Goal: Information Seeking & Learning: Learn about a topic

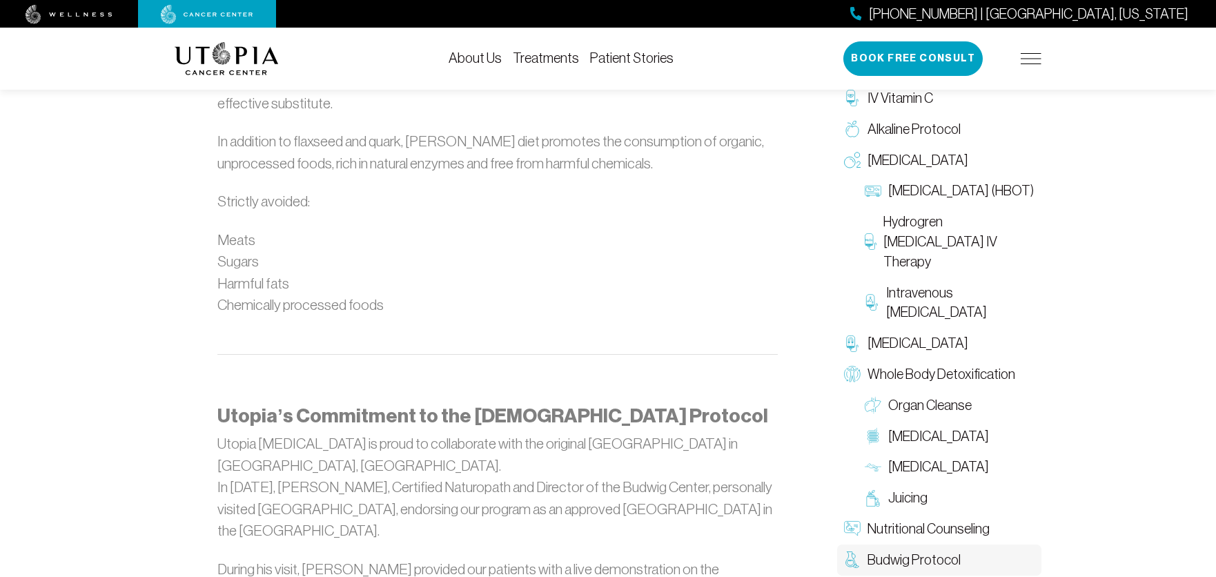
scroll to position [1242, 0]
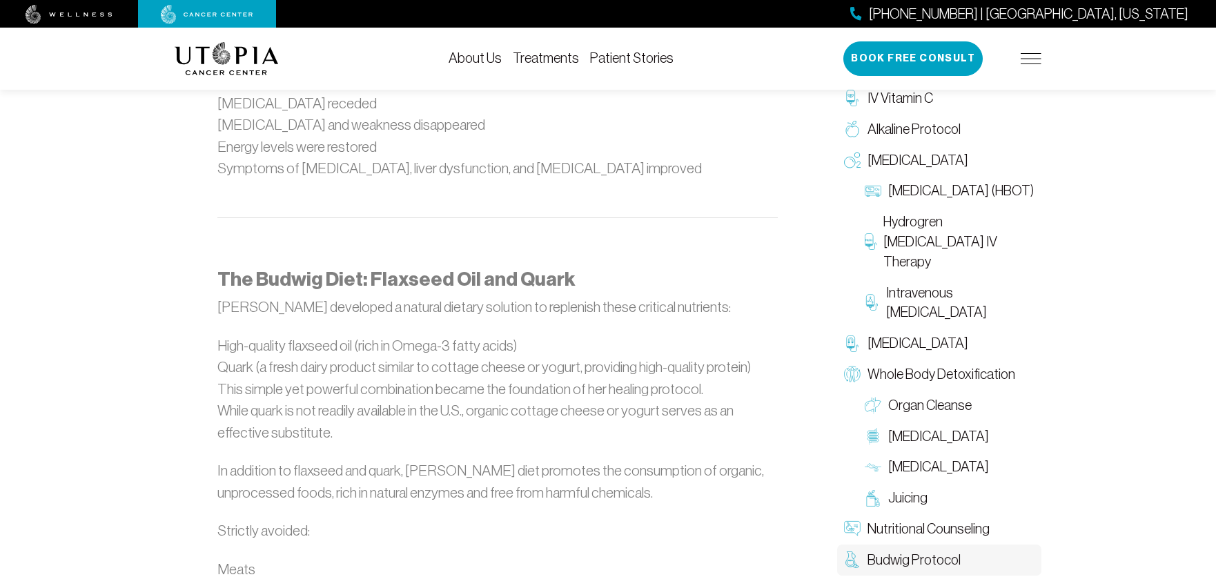
click at [547, 59] on link "Treatments" at bounding box center [546, 57] width 66 height 15
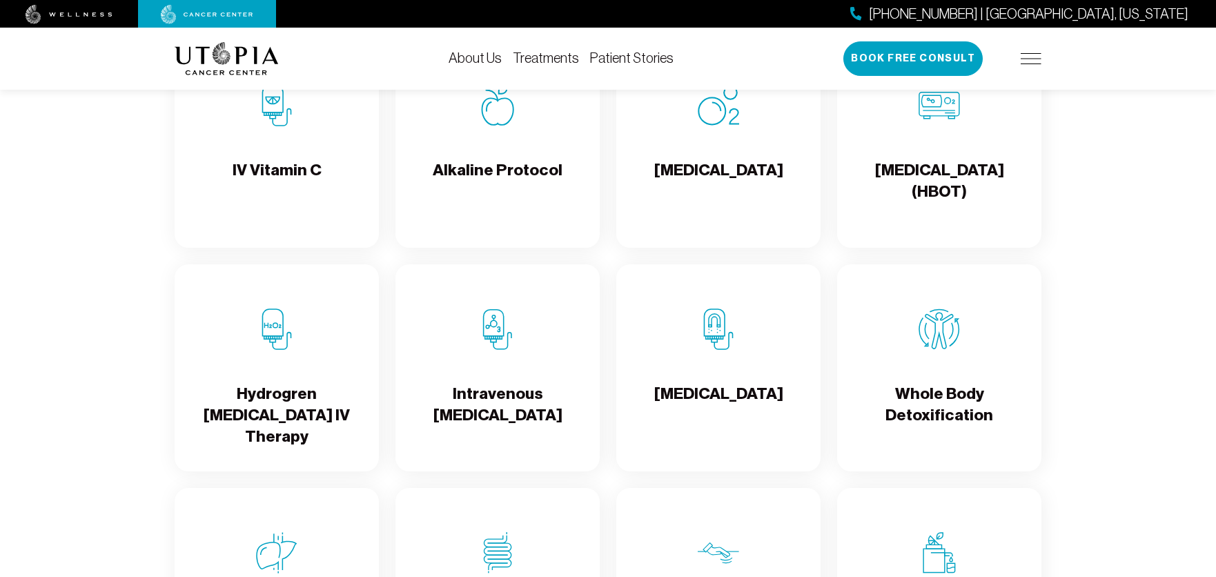
scroll to position [1312, 0]
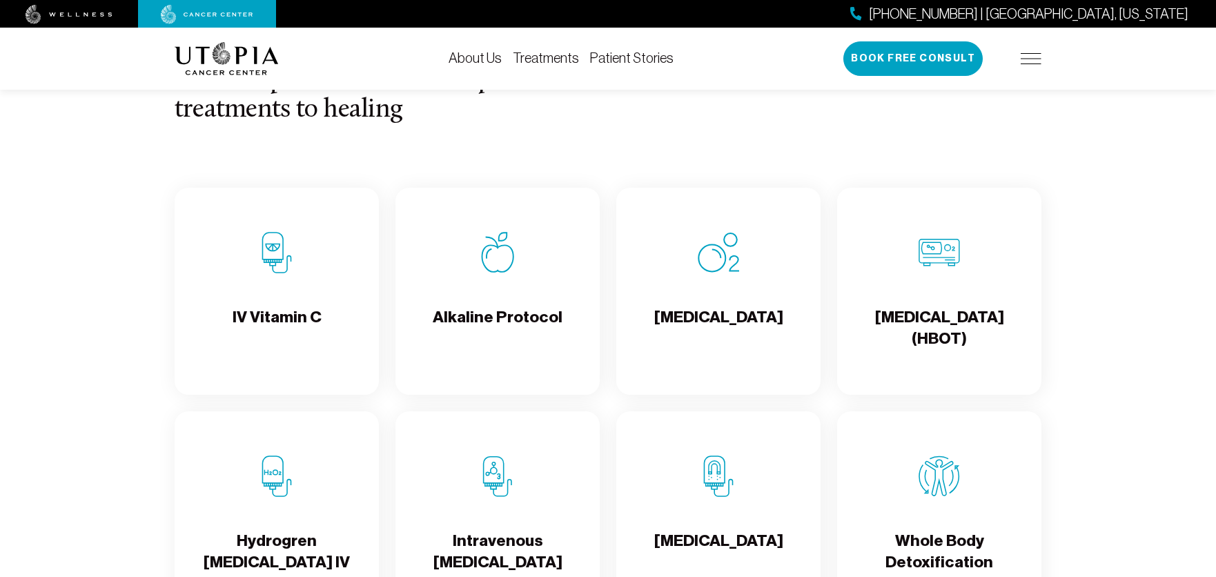
click at [224, 284] on div "IV Vitamin C" at bounding box center [277, 291] width 204 height 207
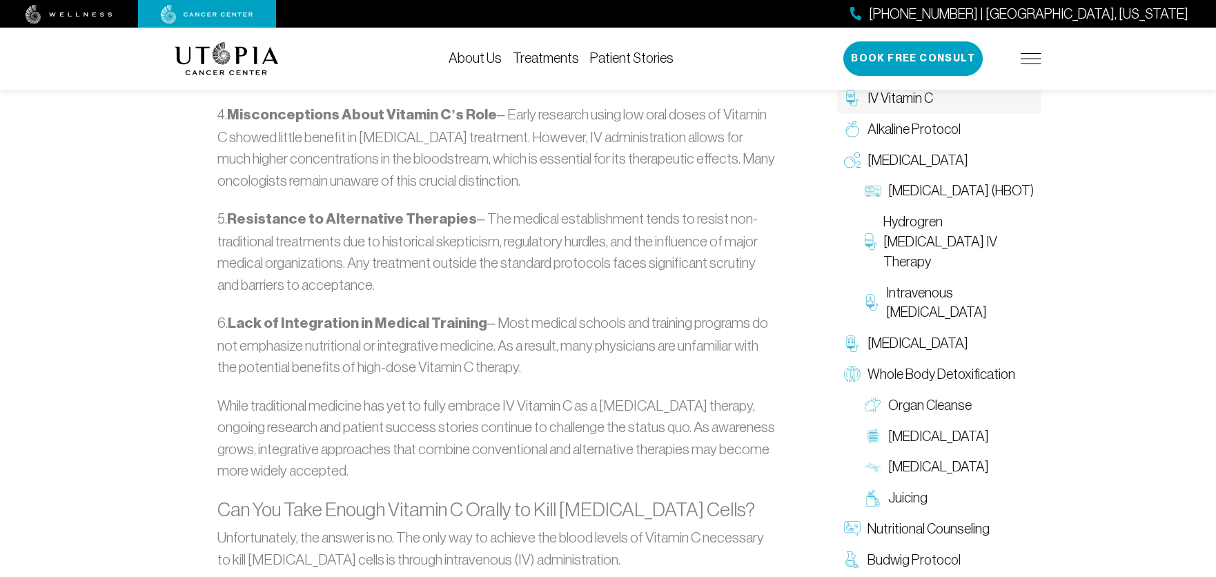
scroll to position [2140, 0]
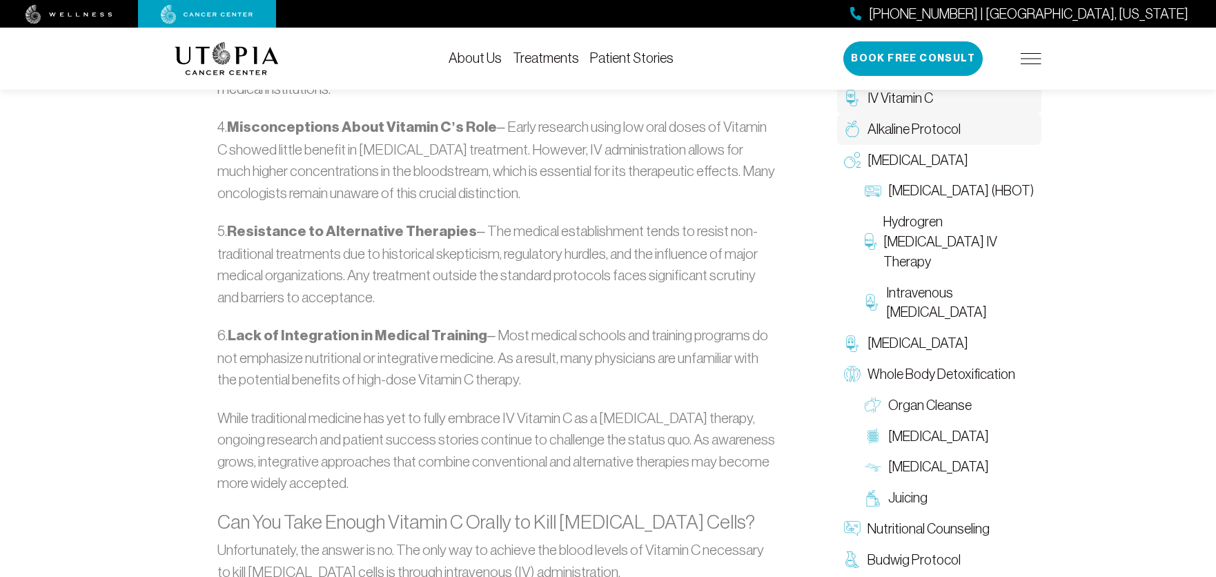
click at [910, 135] on span "Alkaline Protocol" at bounding box center [914, 129] width 93 height 20
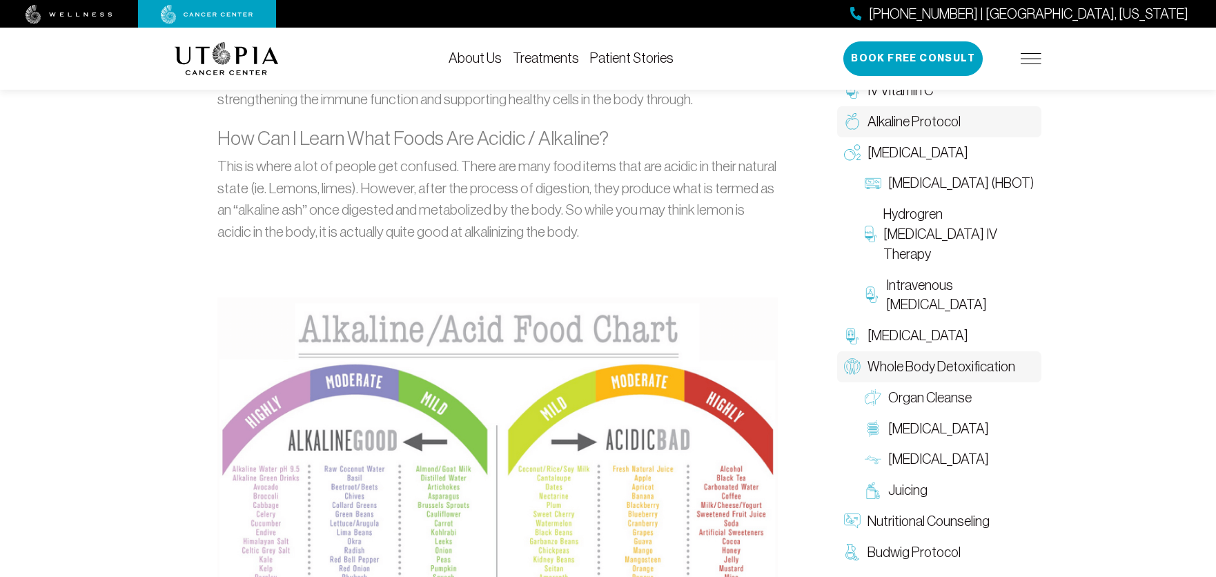
scroll to position [1104, 0]
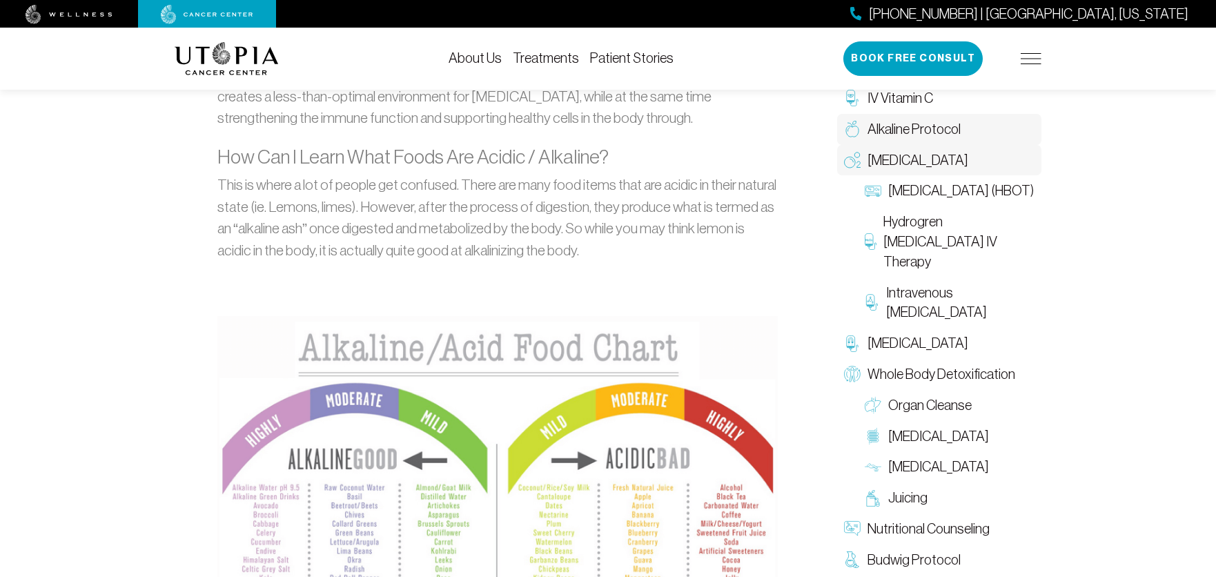
click at [905, 159] on span "[MEDICAL_DATA]" at bounding box center [918, 160] width 101 height 20
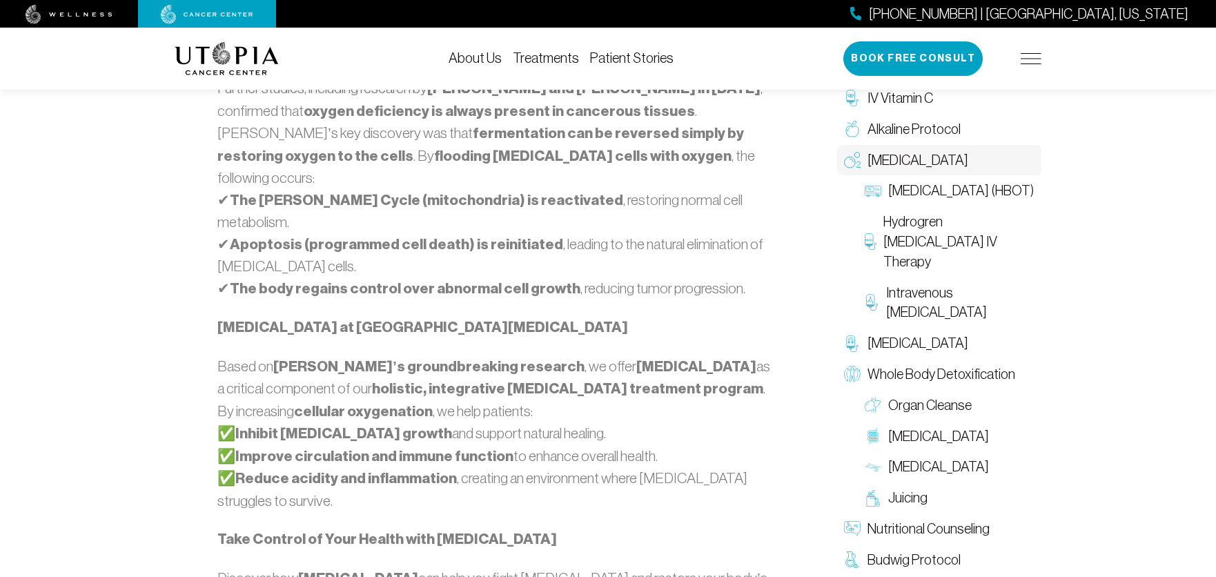
scroll to position [1242, 0]
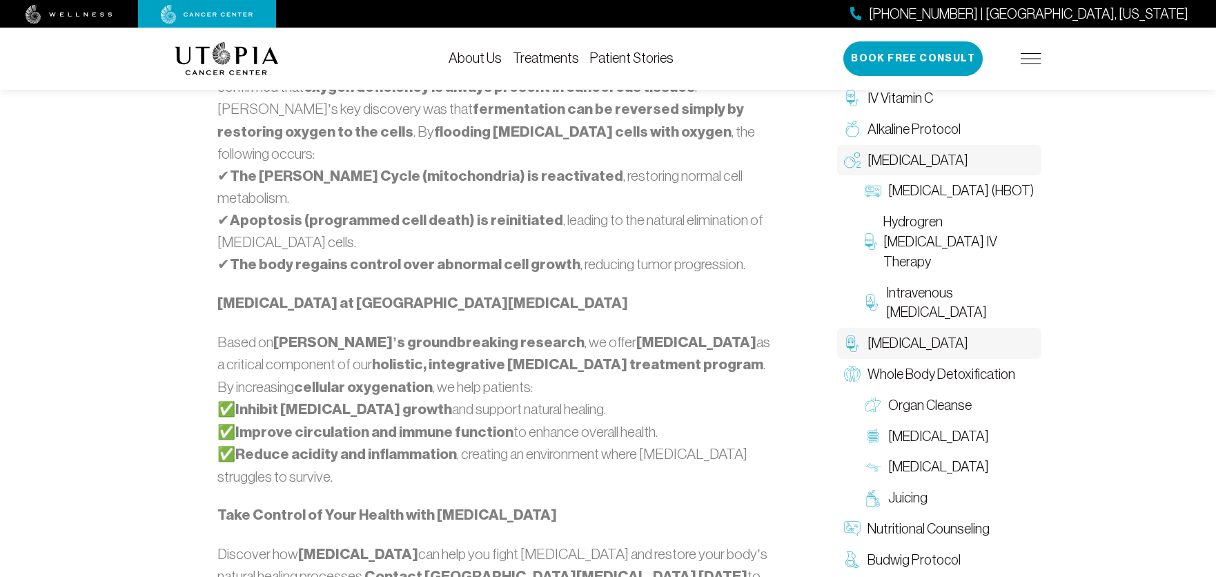
click at [895, 333] on span "[MEDICAL_DATA]" at bounding box center [918, 343] width 101 height 20
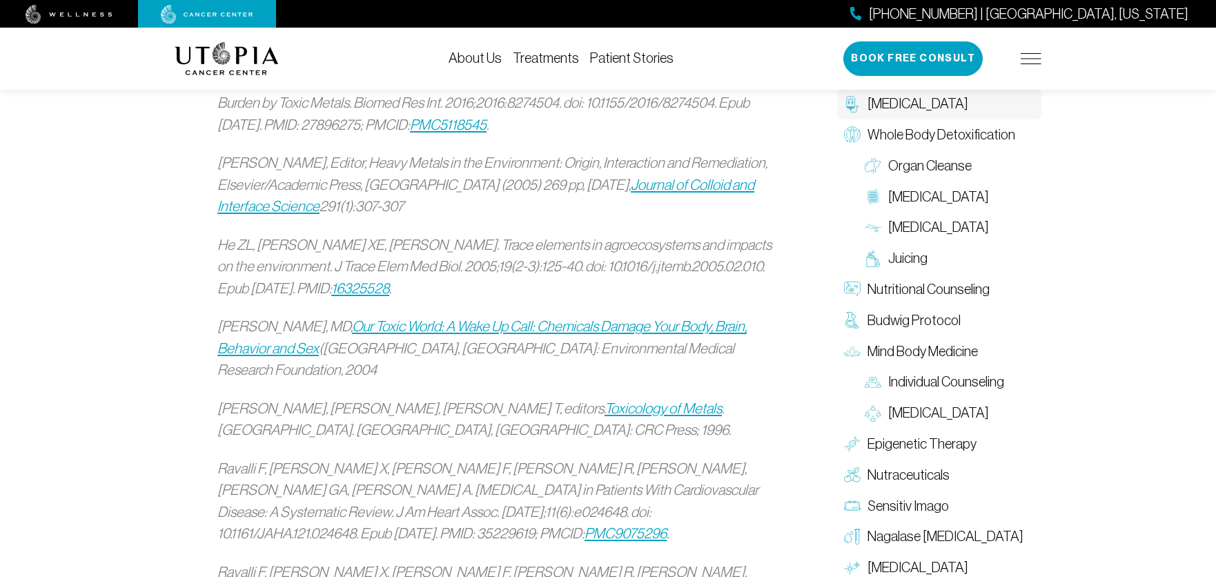
scroll to position [2071, 0]
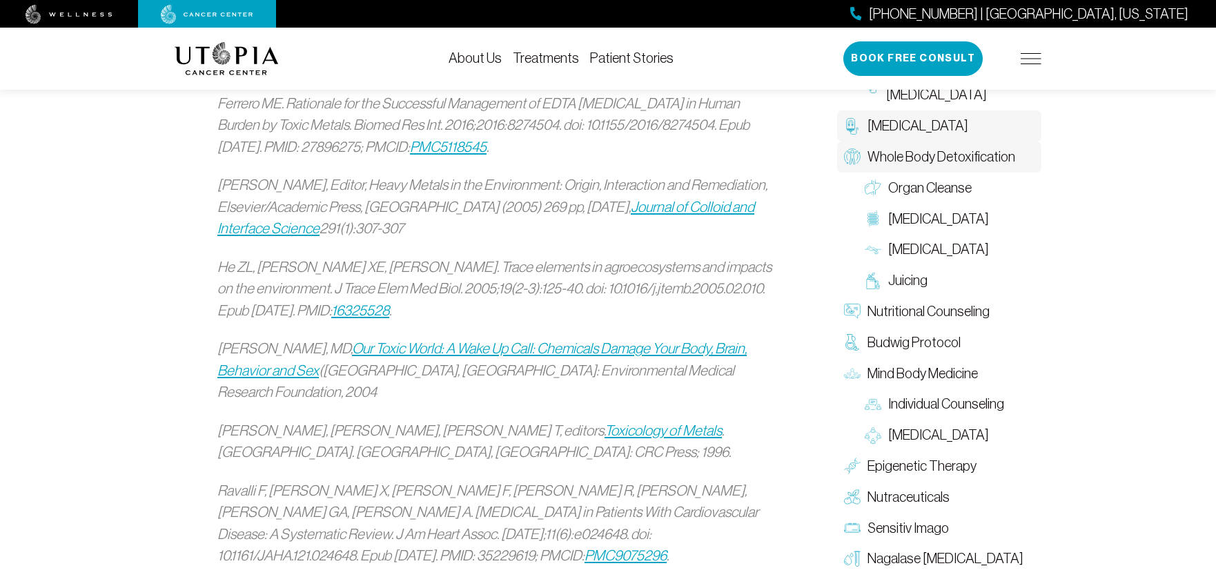
click at [904, 147] on span "Whole Body Detoxification" at bounding box center [942, 157] width 148 height 20
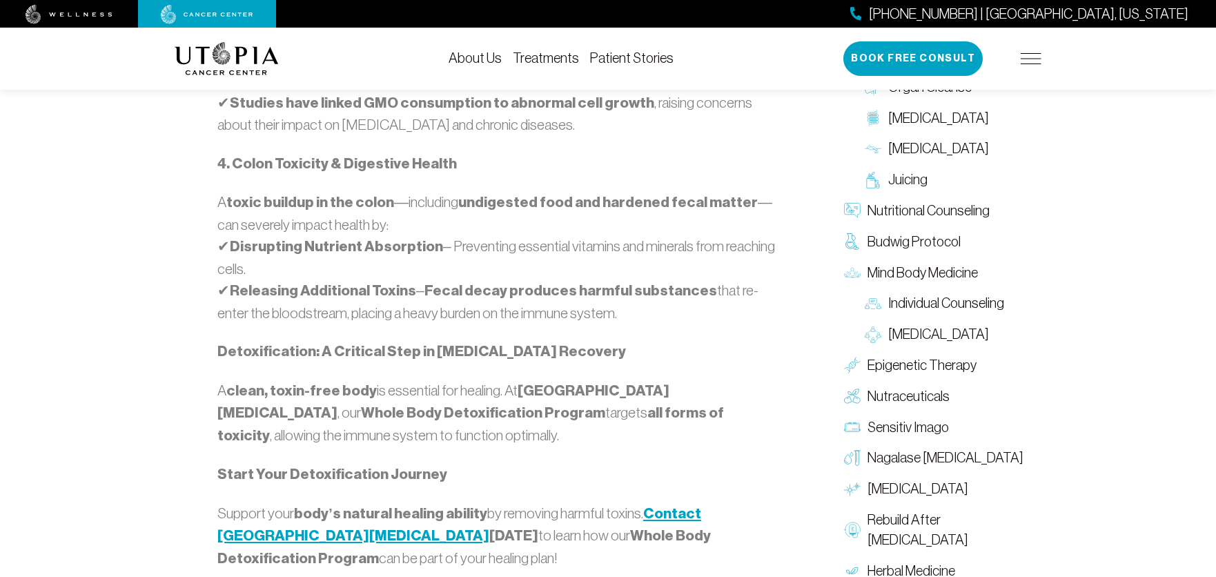
scroll to position [1519, 0]
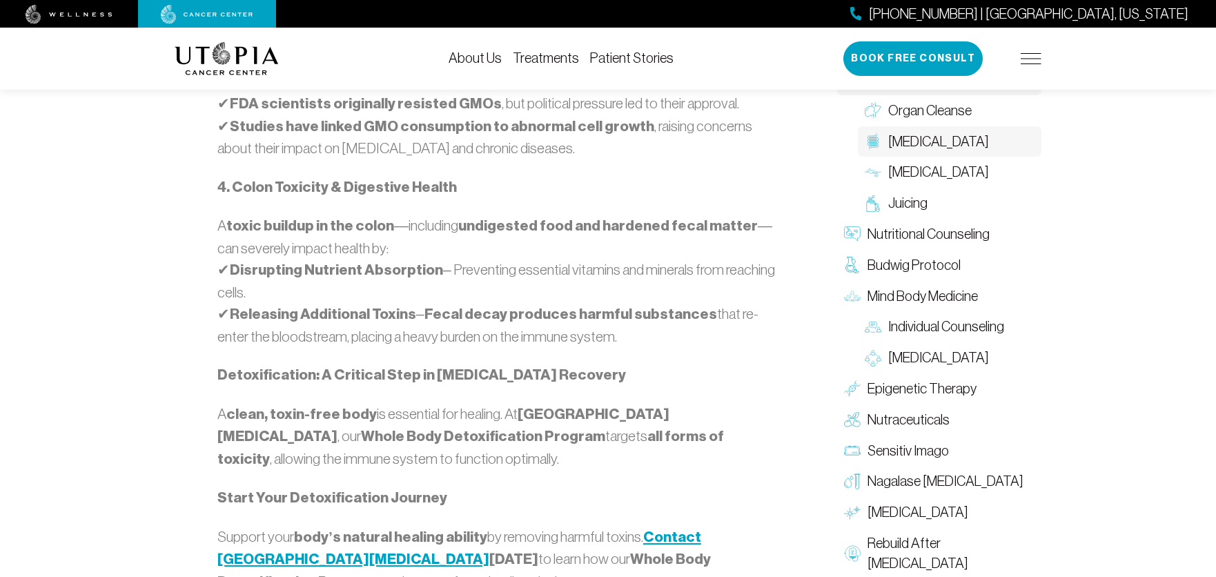
click at [902, 152] on span "[MEDICAL_DATA]" at bounding box center [938, 142] width 101 height 20
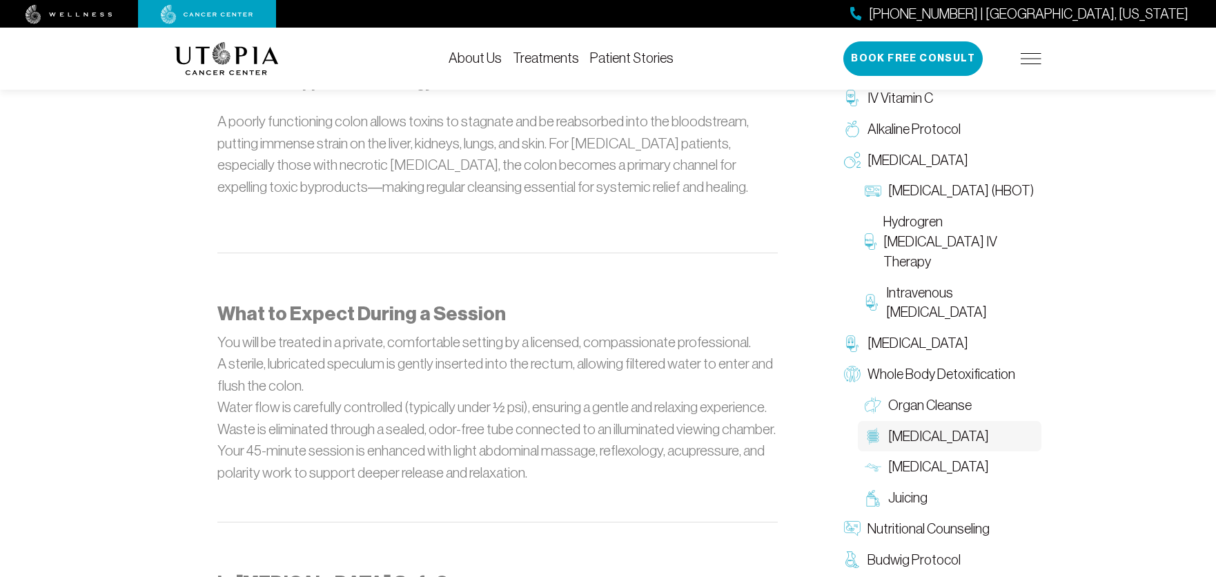
scroll to position [1381, 0]
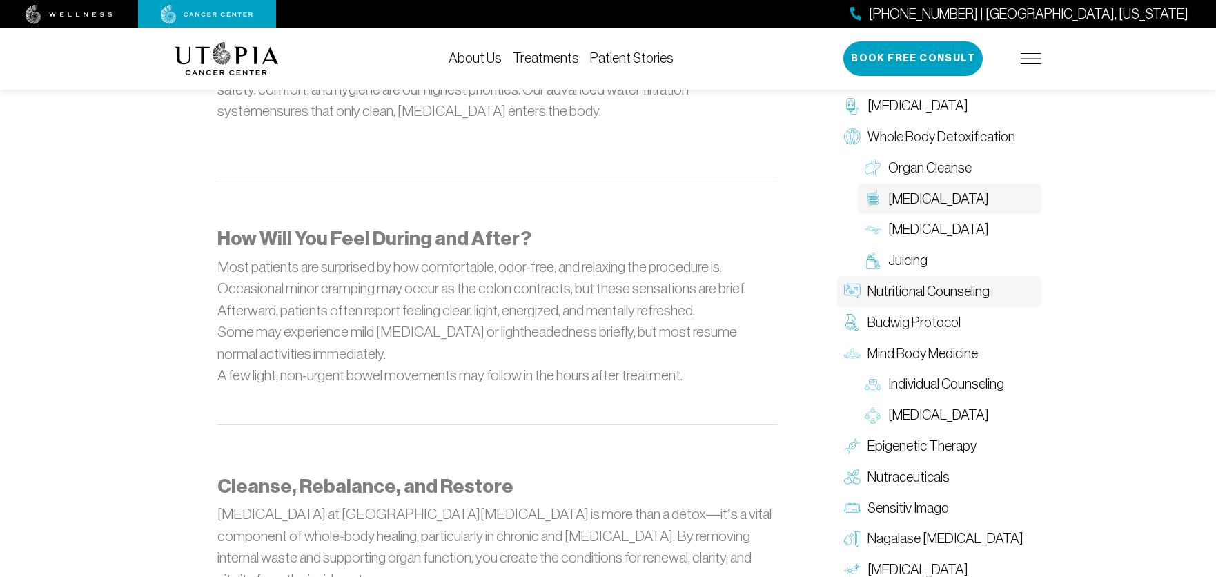
click at [892, 282] on span "Nutritional Counseling" at bounding box center [929, 292] width 122 height 20
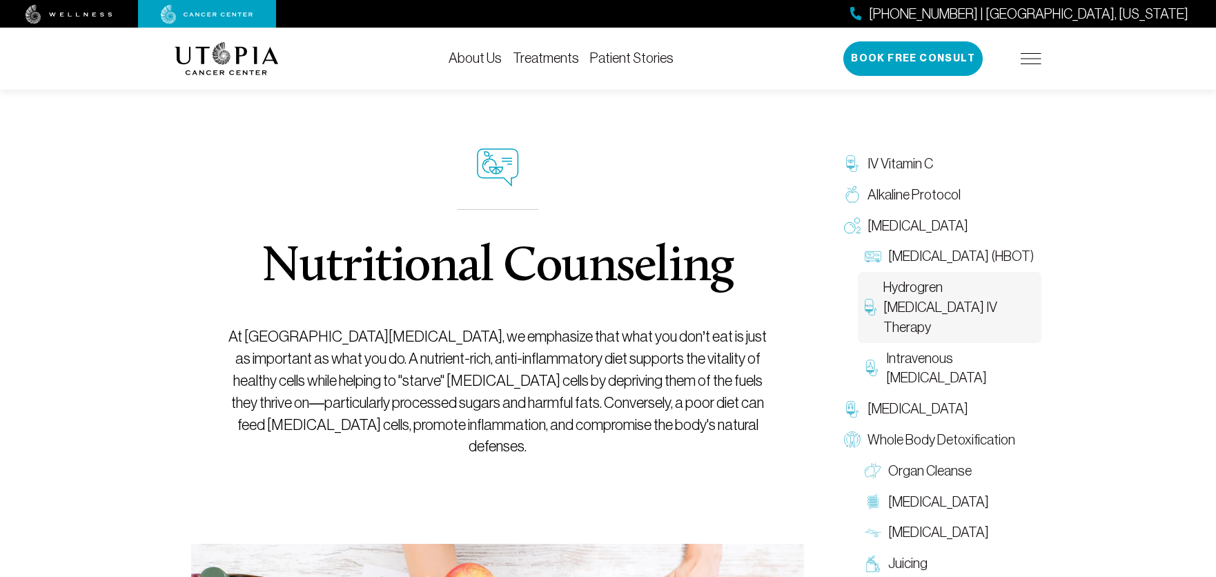
scroll to position [69, 0]
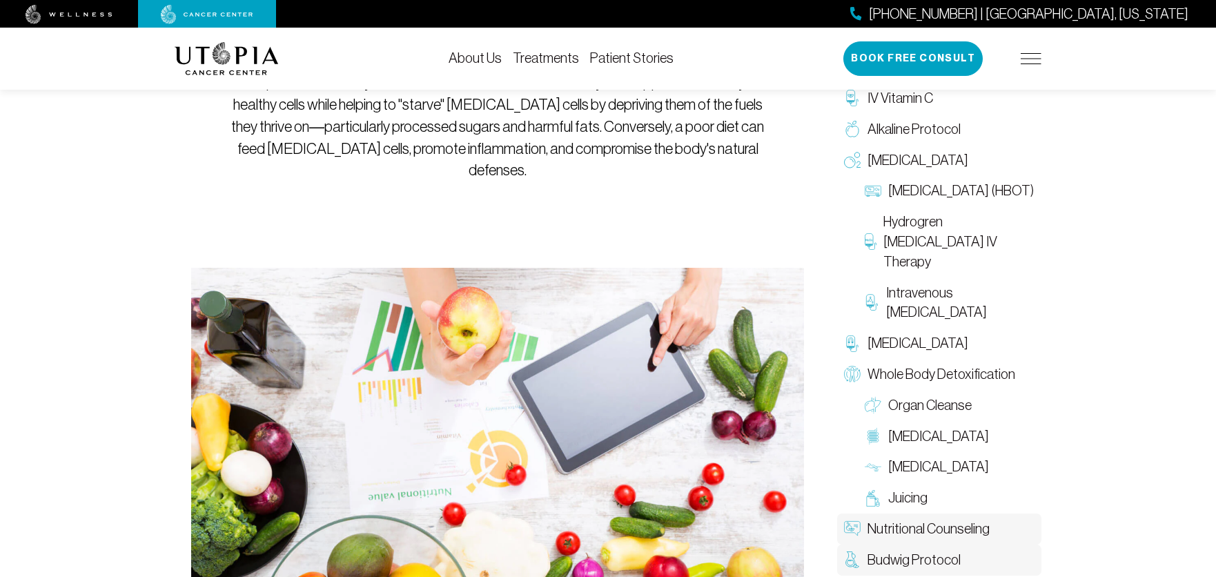
click at [916, 556] on span "Budwig Protocol" at bounding box center [914, 560] width 93 height 20
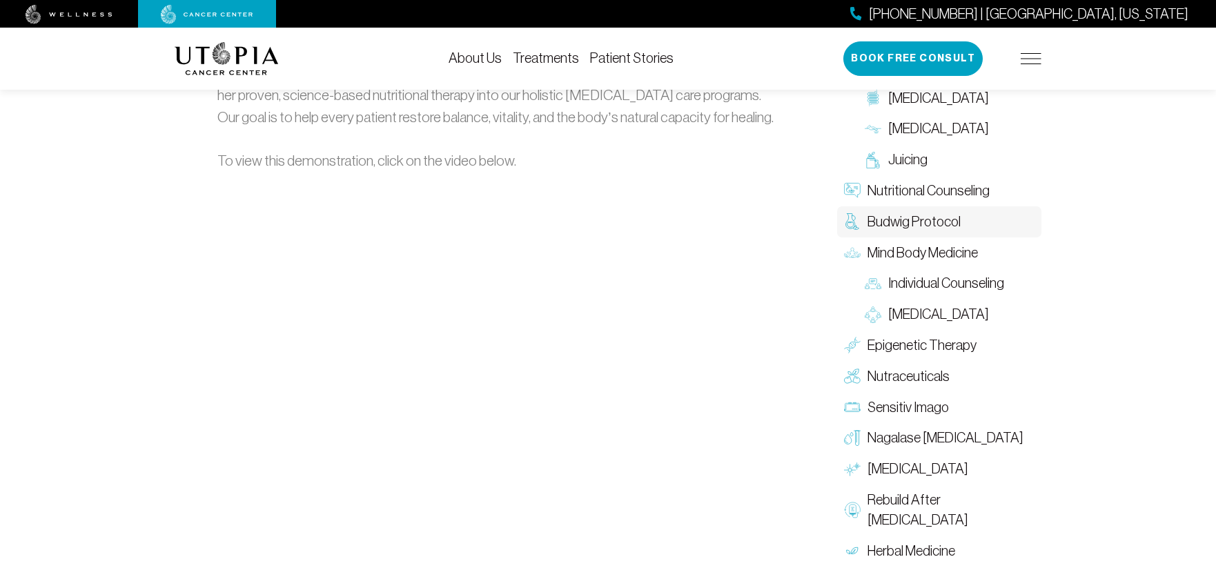
scroll to position [2071, 0]
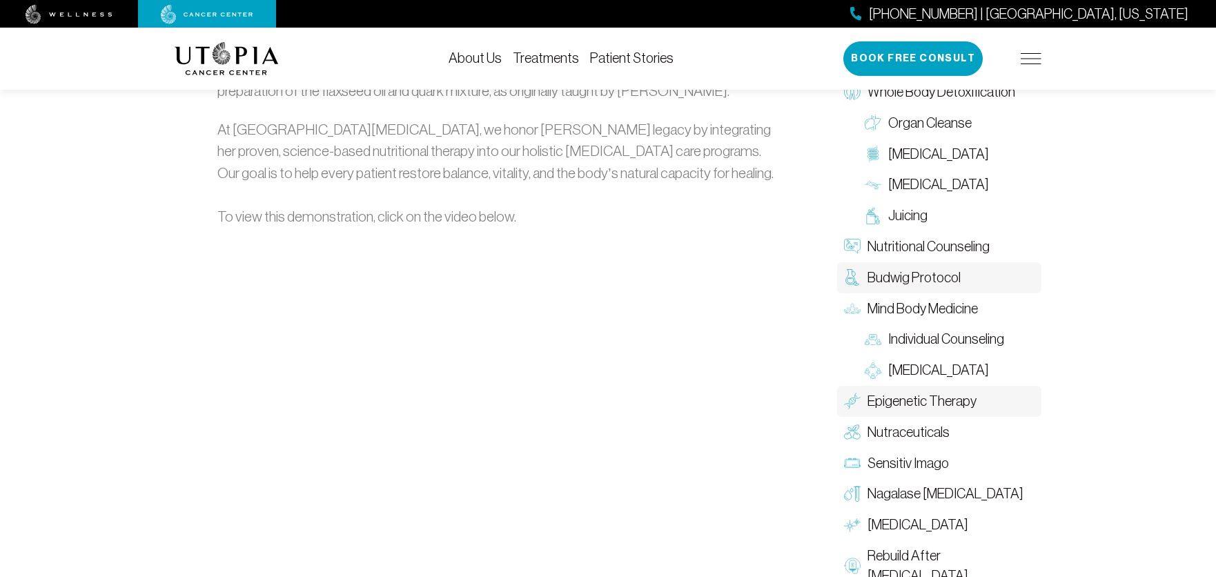
click at [919, 391] on span "Epigenetic Therapy" at bounding box center [922, 401] width 109 height 20
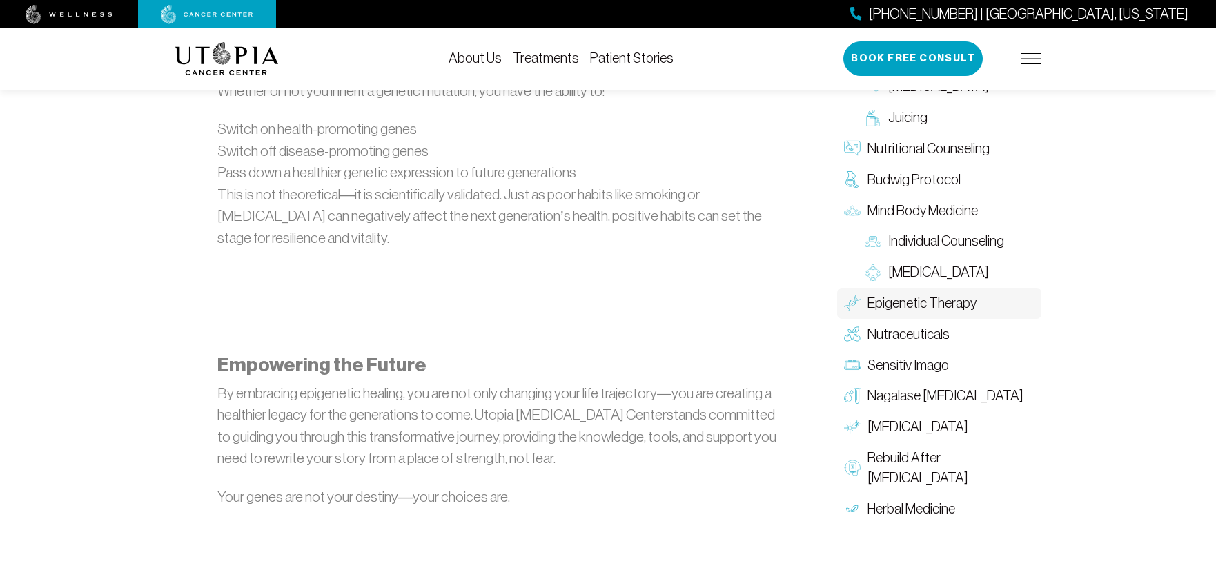
scroll to position [1588, 0]
